Goal: Check status: Check status

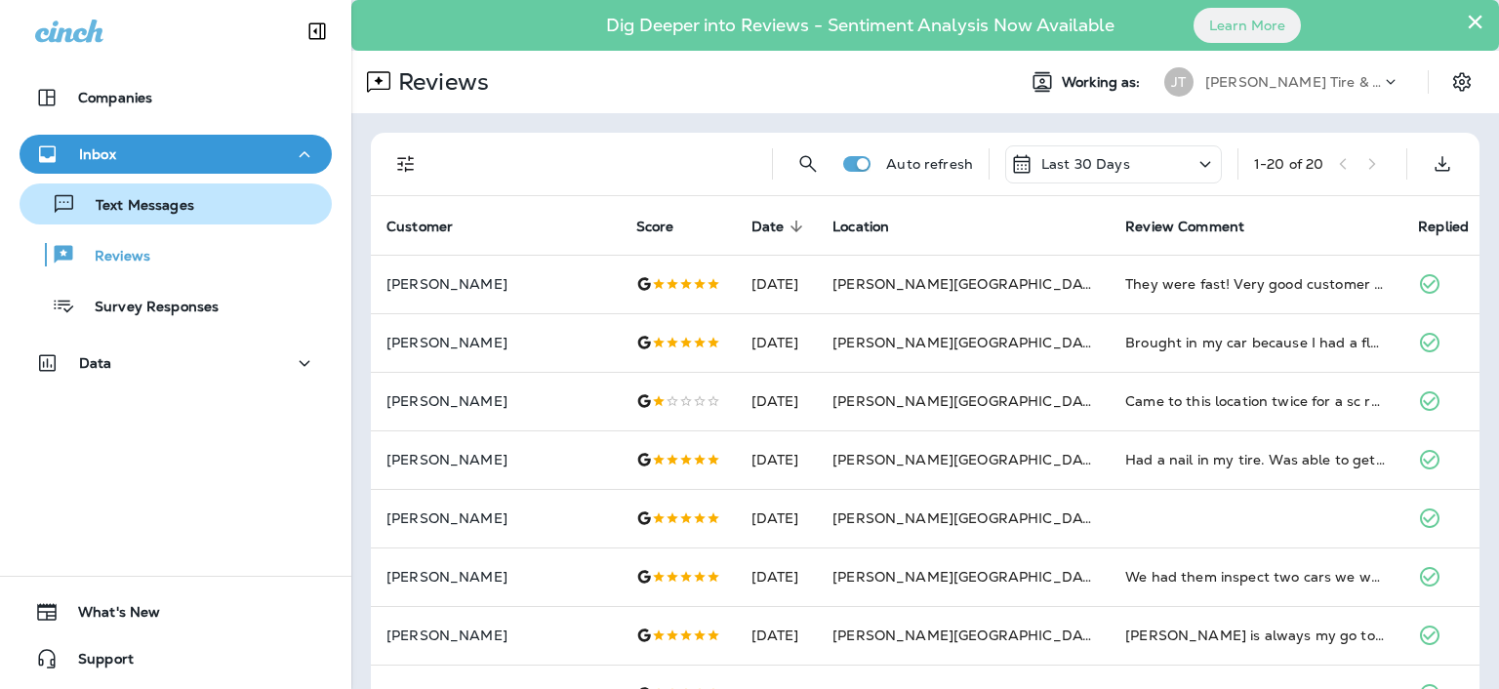
scroll to position [105, 0]
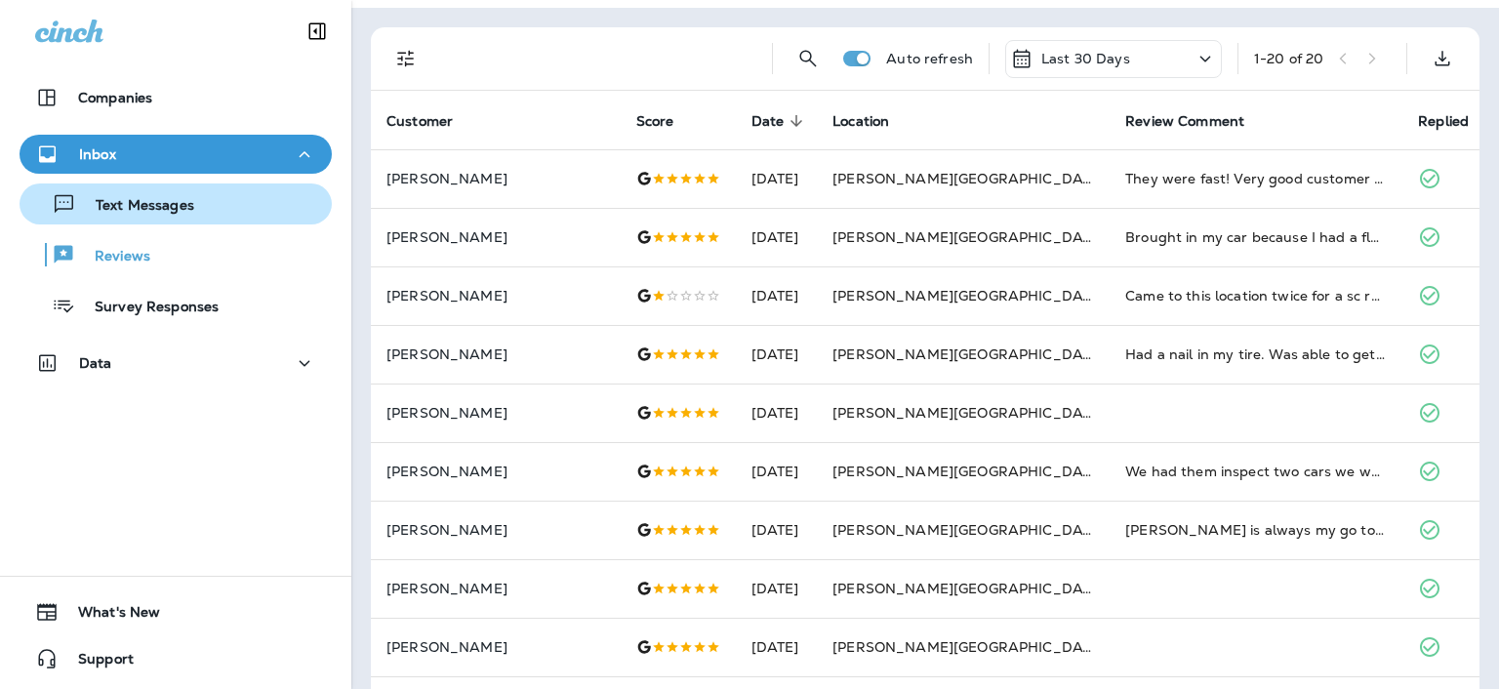
click at [176, 210] on p "Text Messages" at bounding box center [135, 206] width 118 height 19
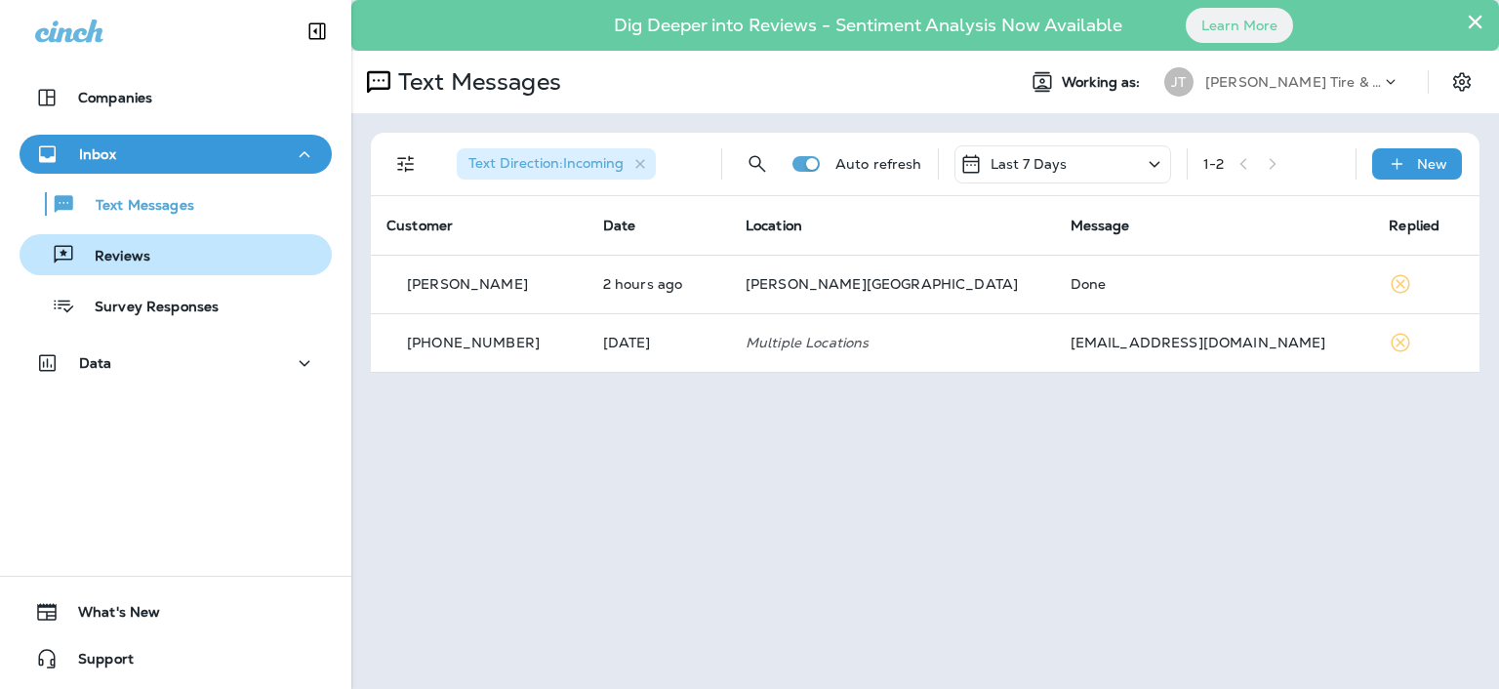
click at [144, 249] on p "Reviews" at bounding box center [112, 257] width 75 height 19
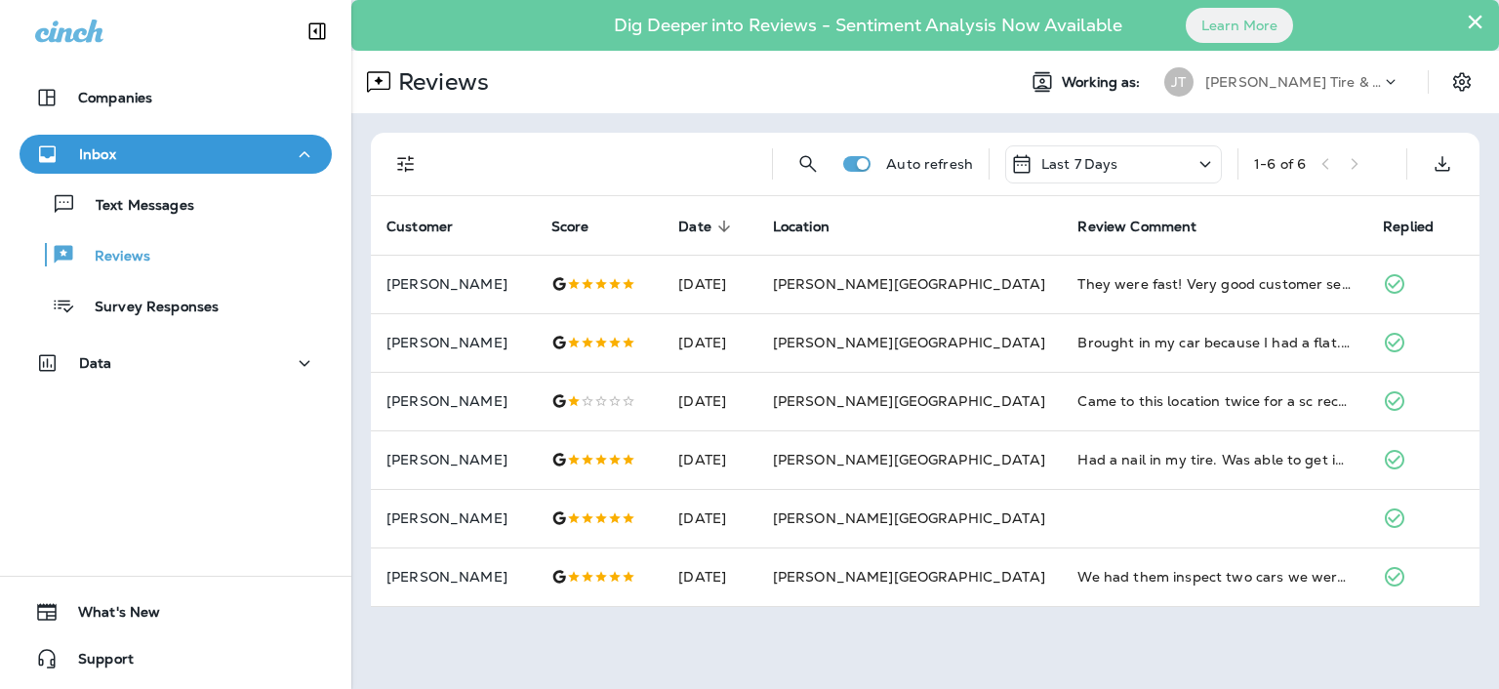
click at [1202, 174] on icon at bounding box center [1205, 164] width 23 height 24
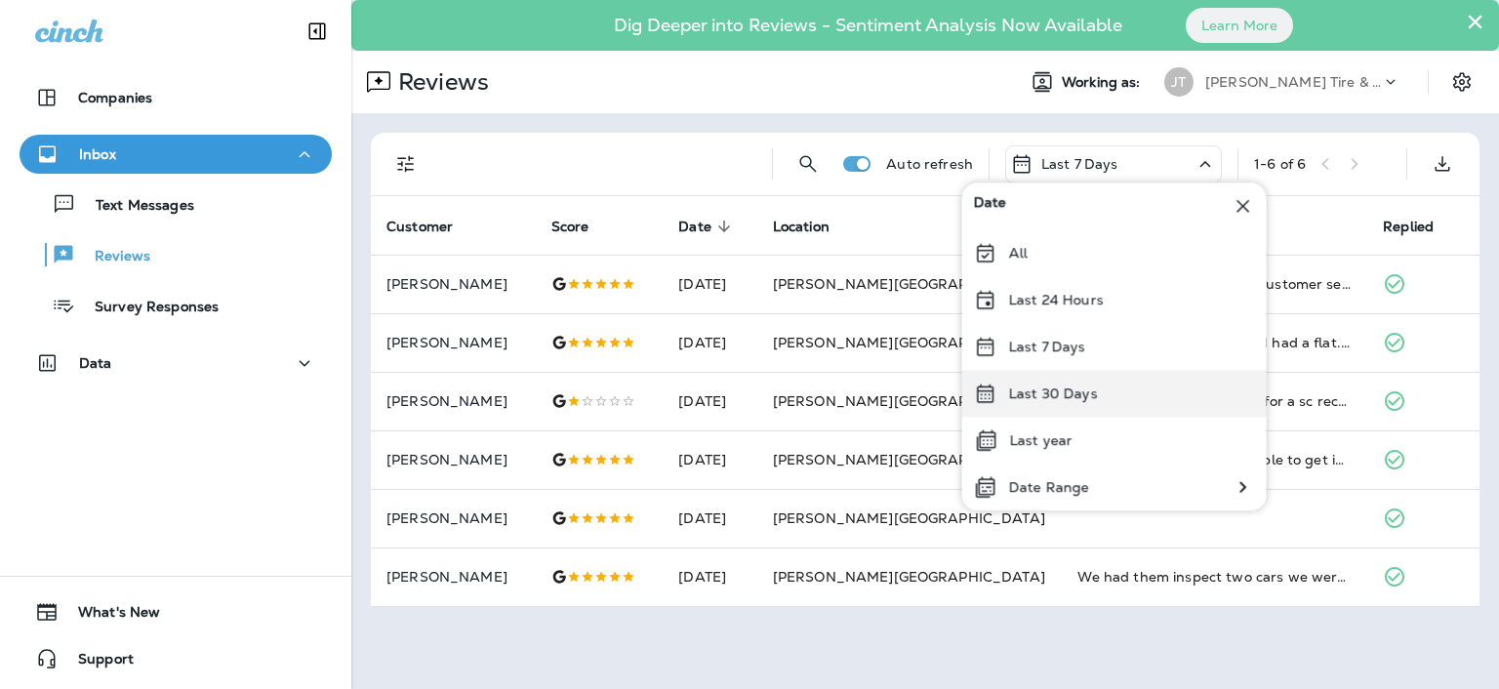
click at [1021, 381] on div "Last 30 Days" at bounding box center [1114, 393] width 305 height 47
